Goal: Transaction & Acquisition: Purchase product/service

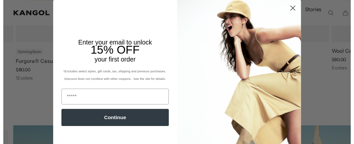
scroll to position [328, 0]
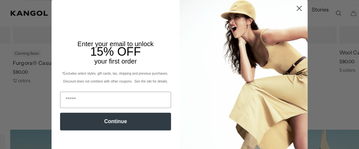
click at [295, 8] on circle "Close dialog" at bounding box center [299, 8] width 11 height 11
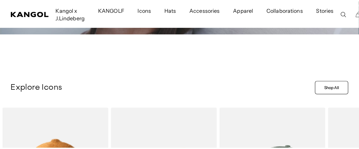
scroll to position [0, 135]
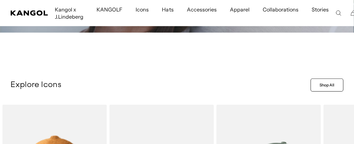
click at [336, 11] on icon "Search here" at bounding box center [339, 13] width 6 height 6
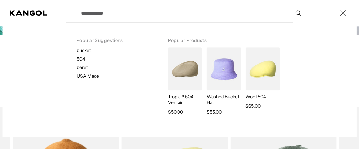
scroll to position [0, 0]
click at [114, 13] on input "Search here" at bounding box center [190, 13] width 227 height 16
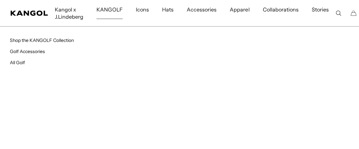
type input "******"
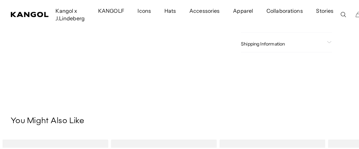
scroll to position [230, 0]
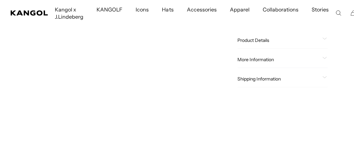
click at [336, 14] on icon "Search here" at bounding box center [339, 13] width 6 height 6
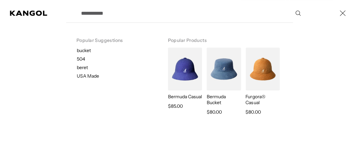
scroll to position [0, 0]
click at [123, 15] on input "Search here" at bounding box center [190, 13] width 227 height 16
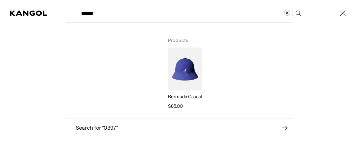
type input "******"
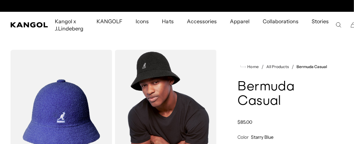
scroll to position [0, 135]
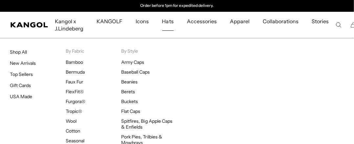
click at [171, 22] on span "Hats" at bounding box center [167, 21] width 11 height 19
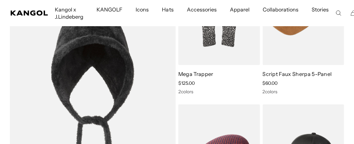
click at [0, 0] on img at bounding box center [0, 0] width 0 height 0
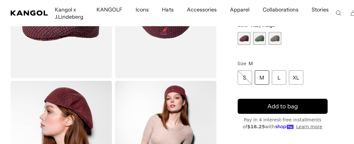
click at [262, 41] on span "2 of 3" at bounding box center [259, 38] width 13 height 13
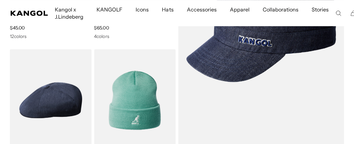
scroll to position [0, 135]
click at [0, 0] on img at bounding box center [0, 0] width 0 height 0
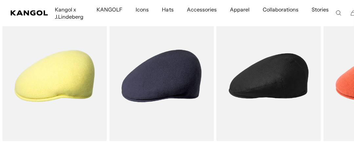
scroll to position [0, 135]
click at [0, 0] on img "2 of 5" at bounding box center [0, 0] width 0 height 0
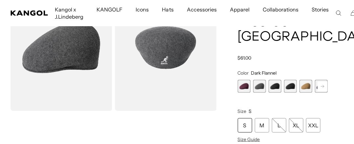
scroll to position [0, 135]
click at [262, 119] on div "M" at bounding box center [262, 126] width 14 height 14
click at [261, 80] on span "2 of 12" at bounding box center [259, 86] width 13 height 13
click at [276, 80] on span "3 of 12" at bounding box center [275, 86] width 13 height 13
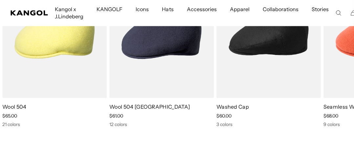
scroll to position [394, 0]
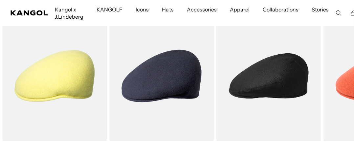
click at [0, 0] on img "3 of 5" at bounding box center [0, 0] width 0 height 0
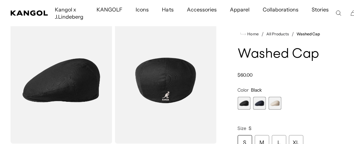
scroll to position [0, 135]
click at [259, 105] on span "2 of 3" at bounding box center [259, 103] width 13 height 13
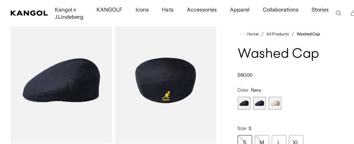
click at [247, 102] on span "1 of 3" at bounding box center [244, 103] width 13 height 13
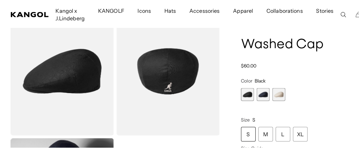
scroll to position [33, 0]
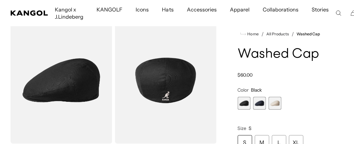
click at [87, 99] on img "Gallery Viewer" at bounding box center [62, 80] width 102 height 127
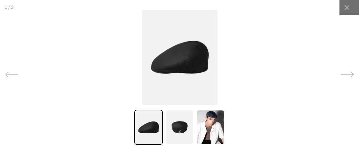
scroll to position [0, 0]
click at [172, 71] on img at bounding box center [180, 57] width 76 height 95
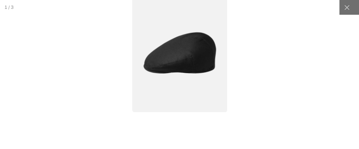
click at [175, 65] on img at bounding box center [179, 52] width 95 height 119
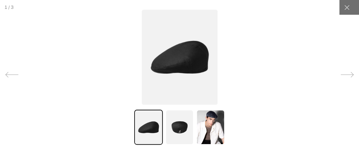
scroll to position [0, 135]
click at [179, 126] on img at bounding box center [179, 127] width 28 height 35
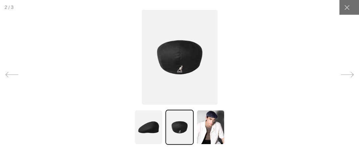
scroll to position [0, 0]
click at [203, 130] on img at bounding box center [210, 127] width 28 height 35
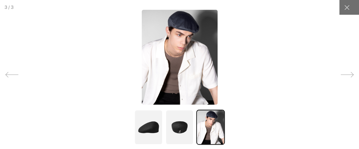
scroll to position [0, 135]
click at [147, 131] on img at bounding box center [148, 127] width 28 height 35
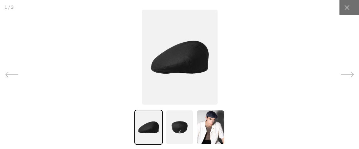
scroll to position [0, 0]
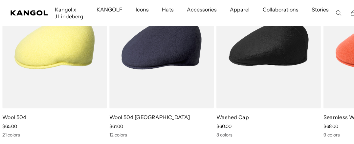
scroll to position [0, 135]
click at [0, 0] on img "1 of 5" at bounding box center [0, 0] width 0 height 0
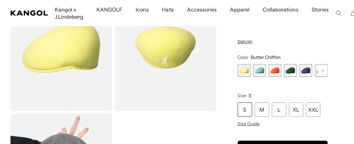
scroll to position [66, 0]
click at [308, 72] on span "5 of 21" at bounding box center [305, 70] width 13 height 13
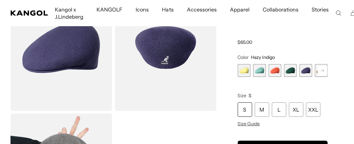
click at [323, 72] on rect at bounding box center [322, 71] width 10 height 10
click at [322, 72] on rect at bounding box center [322, 71] width 10 height 10
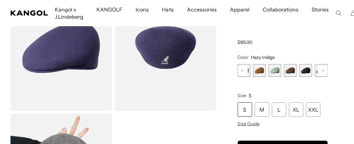
click at [306, 72] on span "9 of 21" at bounding box center [305, 70] width 13 height 13
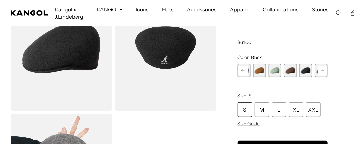
scroll to position [98, 0]
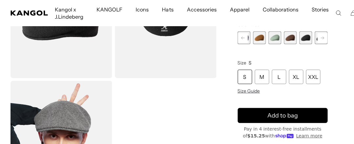
click at [268, 78] on div "M" at bounding box center [262, 77] width 14 height 14
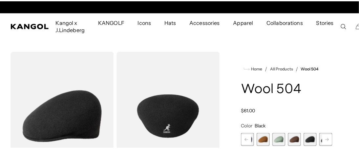
scroll to position [0, 135]
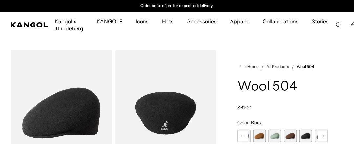
click at [164, 111] on img "Gallery Viewer" at bounding box center [166, 113] width 102 height 127
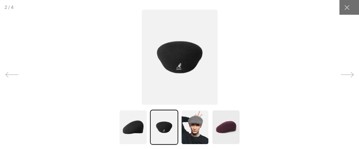
scroll to position [0, 0]
click at [160, 133] on img at bounding box center [164, 127] width 28 height 35
click at [134, 131] on img at bounding box center [133, 127] width 28 height 35
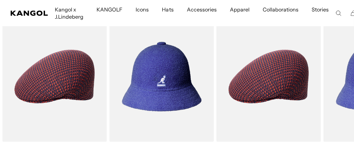
click at [336, 14] on icon "Search here" at bounding box center [339, 13] width 6 height 6
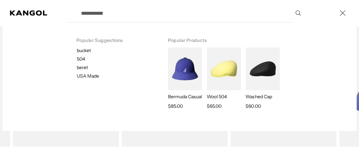
click at [82, 51] on p "bucket" at bounding box center [117, 51] width 80 height 6
type input "******"
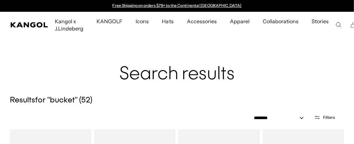
scroll to position [949, 0]
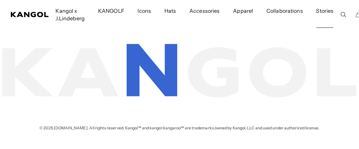
scroll to position [949, 0]
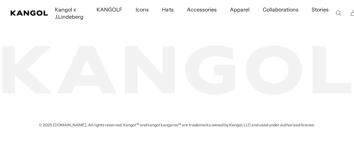
click at [336, 14] on icon "Search here" at bounding box center [339, 13] width 6 height 6
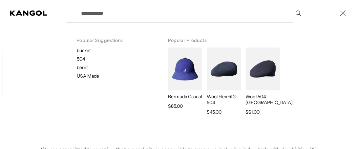
scroll to position [0, 0]
click at [80, 59] on p "504" at bounding box center [117, 59] width 80 height 6
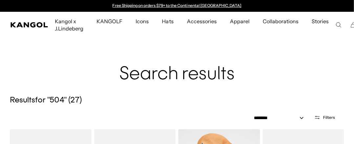
click at [336, 25] on use "Search here" at bounding box center [338, 25] width 5 height 5
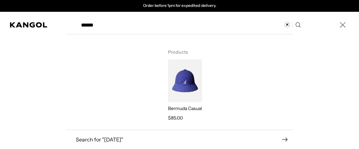
type input "******"
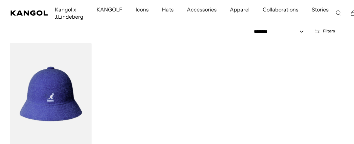
scroll to position [98, 0]
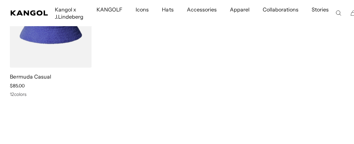
click at [0, 0] on img at bounding box center [0, 0] width 0 height 0
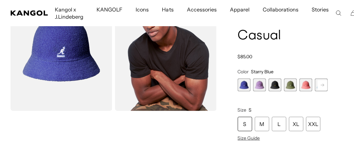
click at [275, 84] on span "3 of 12" at bounding box center [275, 85] width 13 height 13
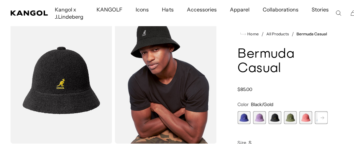
click at [294, 118] on span "4 of 12" at bounding box center [290, 118] width 13 height 13
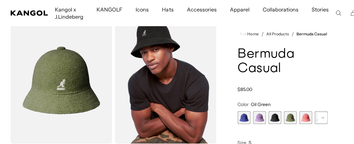
click at [323, 118] on icon at bounding box center [322, 118] width 3 height 3
click at [306, 119] on span "7 of 12" at bounding box center [305, 118] width 13 height 13
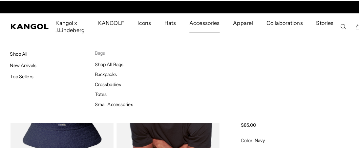
scroll to position [0, 135]
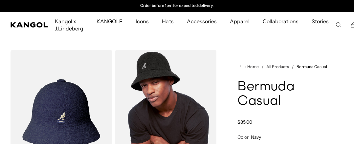
click at [336, 23] on use "Search here" at bounding box center [338, 25] width 5 height 5
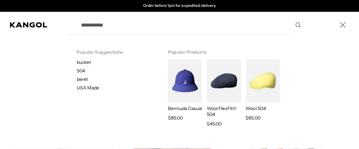
click at [101, 26] on input "Search here" at bounding box center [190, 25] width 227 height 16
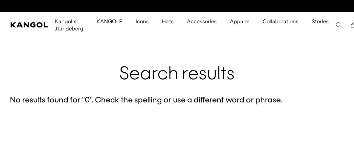
click at [336, 25] on icon "Search here" at bounding box center [339, 25] width 6 height 6
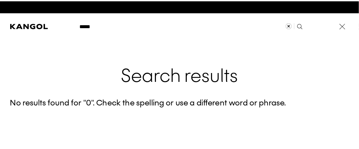
scroll to position [0, 135]
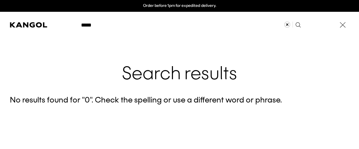
click at [94, 22] on label "Search here" at bounding box center [100, 22] width 30 height 0
click at [94, 25] on input "*****" at bounding box center [190, 25] width 227 height 16
click at [100, 25] on input "*****" at bounding box center [190, 25] width 227 height 16
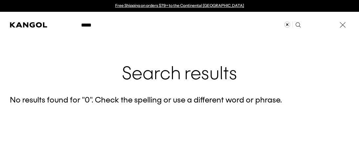
drag, startPoint x: 105, startPoint y: 26, endPoint x: 55, endPoint y: 26, distance: 49.9
click at [55, 26] on div "***** Popular Suggestions bucket 504 beret USA Made Popular Products Bermuda Ca…" at bounding box center [179, 25] width 359 height 26
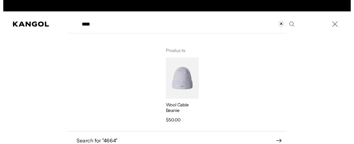
scroll to position [0, 135]
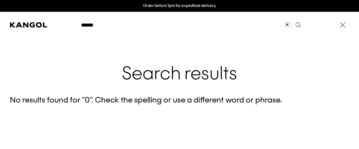
type input "******"
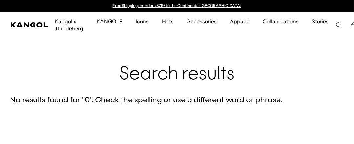
click at [336, 23] on icon "Search here" at bounding box center [339, 25] width 6 height 6
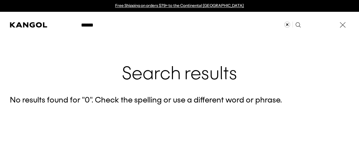
scroll to position [0, 135]
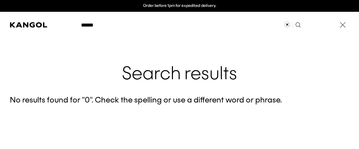
drag, startPoint x: 110, startPoint y: 25, endPoint x: 99, endPoint y: 28, distance: 11.6
click at [110, 22] on label "Search here" at bounding box center [100, 22] width 30 height 0
click at [110, 25] on input "******" at bounding box center [190, 25] width 227 height 16
click at [99, 26] on input "******" at bounding box center [190, 25] width 227 height 16
click at [96, 26] on input "******" at bounding box center [190, 25] width 227 height 16
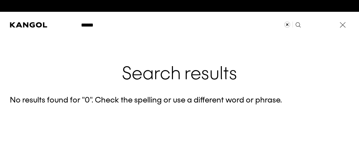
scroll to position [0, 0]
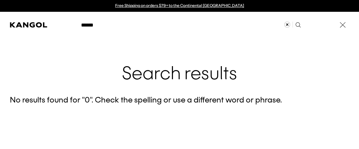
click at [284, 24] on icon "Clear search term" at bounding box center [287, 25] width 6 height 6
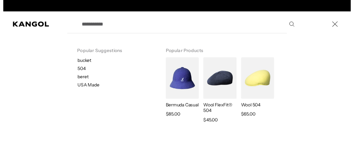
scroll to position [0, 135]
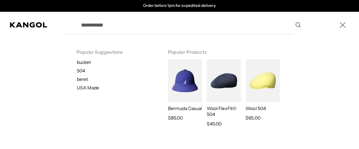
click at [144, 23] on input "Search here" at bounding box center [190, 25] width 227 height 16
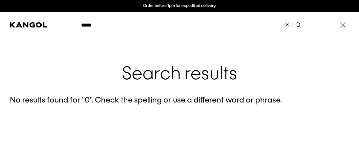
type input "*****"
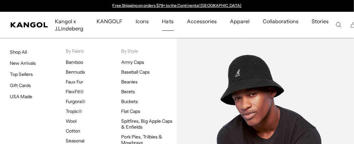
click at [80, 73] on link "Bermuda" at bounding box center [75, 72] width 19 height 6
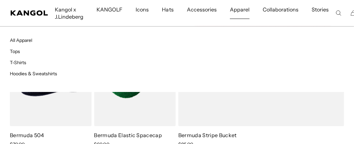
scroll to position [0, 135]
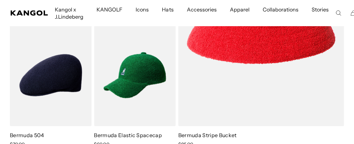
click at [0, 0] on img at bounding box center [0, 0] width 0 height 0
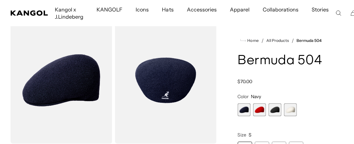
click at [244, 110] on span "1 of 4" at bounding box center [244, 110] width 13 height 13
click at [277, 113] on span "3 of 4" at bounding box center [275, 110] width 13 height 13
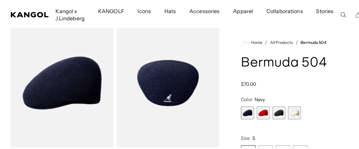
scroll to position [0, 135]
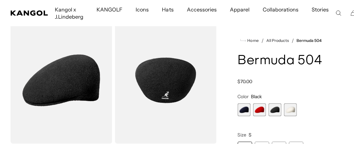
click at [156, 92] on img "Gallery Viewer" at bounding box center [166, 80] width 102 height 127
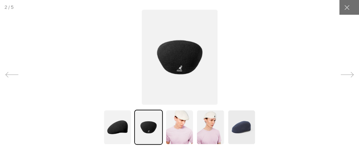
scroll to position [0, 0]
click at [172, 63] on img at bounding box center [180, 57] width 76 height 95
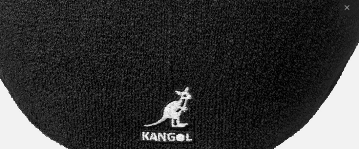
click at [199, 138] on img at bounding box center [168, 10] width 702 height 879
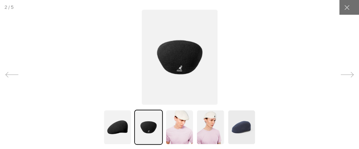
scroll to position [0, 135]
click at [106, 132] on img at bounding box center [117, 127] width 28 height 35
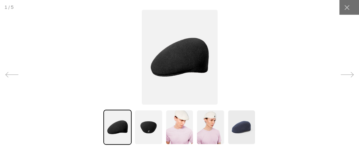
scroll to position [0, 0]
click at [175, 127] on img at bounding box center [179, 127] width 28 height 35
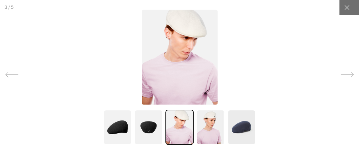
scroll to position [0, 135]
click at [207, 122] on img at bounding box center [210, 127] width 28 height 35
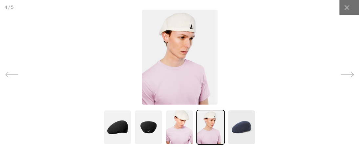
click at [343, 77] on icon at bounding box center [347, 74] width 13 height 13
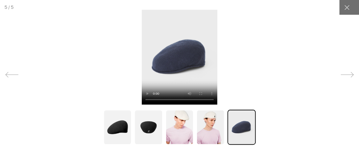
scroll to position [0, 0]
click at [343, 75] on icon at bounding box center [347, 74] width 13 height 5
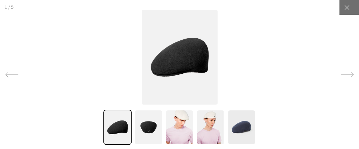
click at [343, 74] on icon at bounding box center [347, 74] width 13 height 13
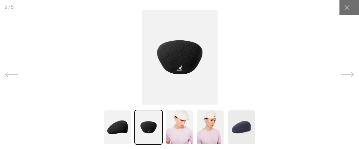
click at [343, 74] on icon at bounding box center [347, 74] width 13 height 13
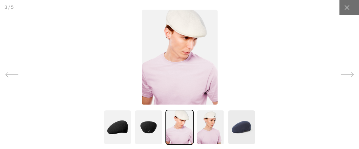
click at [343, 74] on icon at bounding box center [347, 74] width 13 height 13
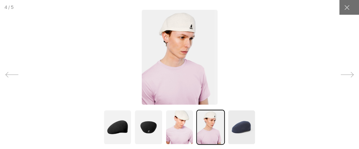
scroll to position [0, 135]
click at [343, 74] on icon at bounding box center [347, 74] width 13 height 13
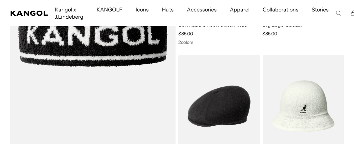
click at [0, 0] on img at bounding box center [0, 0] width 0 height 0
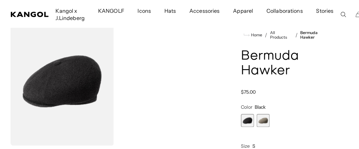
scroll to position [66, 0]
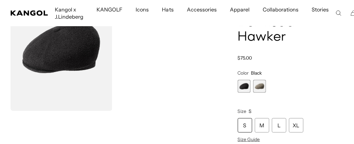
click at [58, 53] on img "Gallery Viewer" at bounding box center [62, 47] width 102 height 127
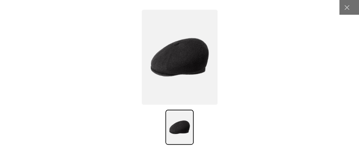
scroll to position [0, 135]
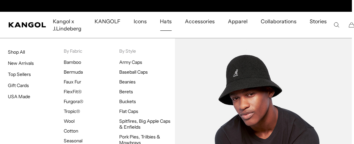
scroll to position [0, 135]
click at [75, 75] on link "Bermuda" at bounding box center [73, 72] width 19 height 6
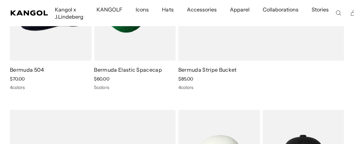
scroll to position [0, 135]
click at [0, 0] on img at bounding box center [0, 0] width 0 height 0
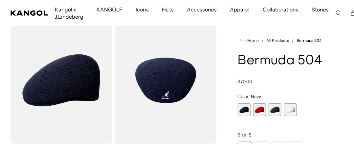
scroll to position [33, 0]
click at [272, 110] on span "3 of 4" at bounding box center [275, 110] width 13 height 13
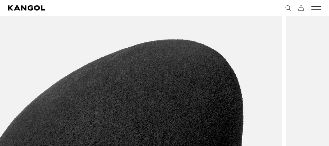
drag, startPoint x: 145, startPoint y: 97, endPoint x: 98, endPoint y: 70, distance: 53.5
click at [98, 70] on img "1 of 5" at bounding box center [116, 124] width 333 height 416
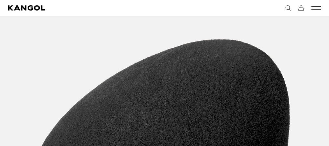
scroll to position [0, 135]
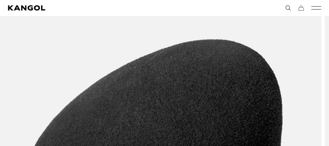
drag, startPoint x: 194, startPoint y: 76, endPoint x: 20, endPoint y: 68, distance: 174.2
click at [23, 68] on img "1 of 5" at bounding box center [155, 124] width 333 height 416
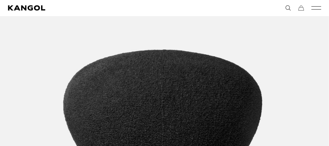
scroll to position [0, 0]
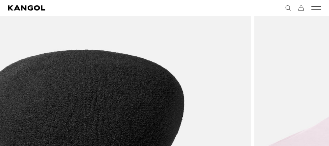
drag, startPoint x: 150, startPoint y: 90, endPoint x: 72, endPoint y: 81, distance: 78.3
click at [72, 81] on img "2 of 5" at bounding box center [84, 124] width 333 height 416
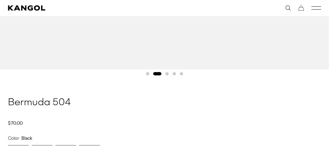
scroll to position [0, 135]
